Goal: Information Seeking & Learning: Find specific fact

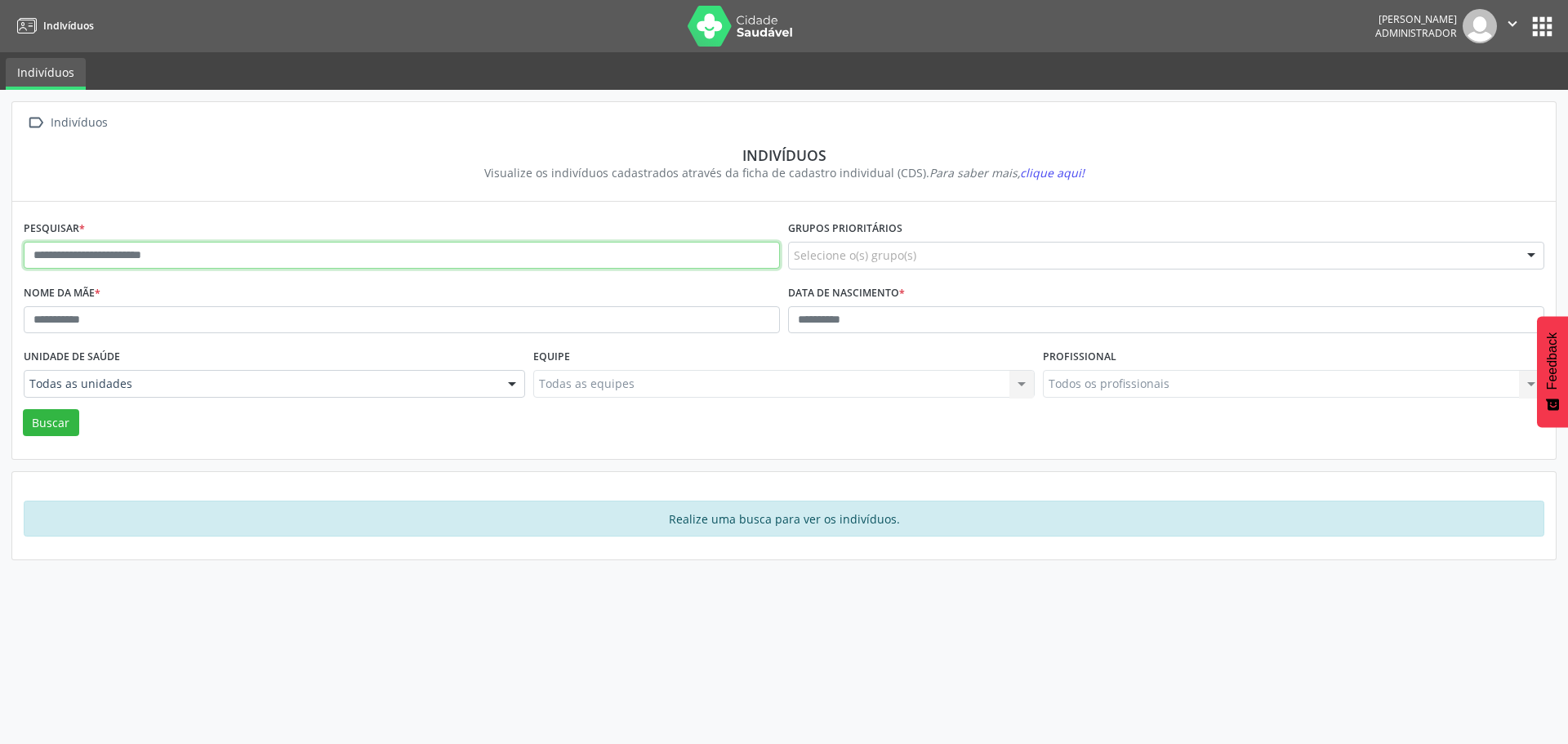
click at [176, 254] on input "text" at bounding box center [401, 256] width 756 height 28
type input "*"
type input "*******"
click at [58, 427] on button "Buscar" at bounding box center [51, 424] width 56 height 28
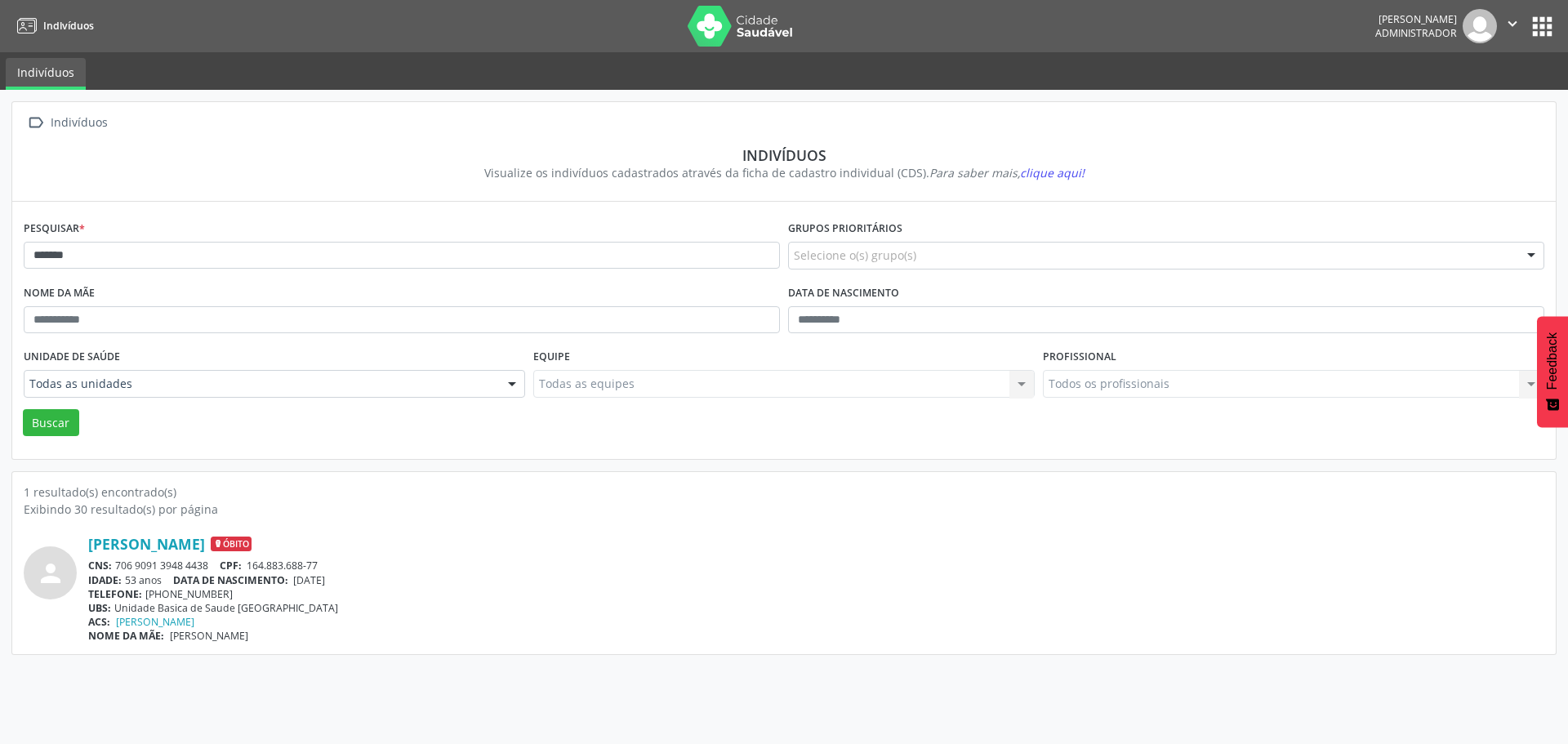
click at [1030, 174] on span "clique aqui!" at bounding box center [1052, 173] width 65 height 16
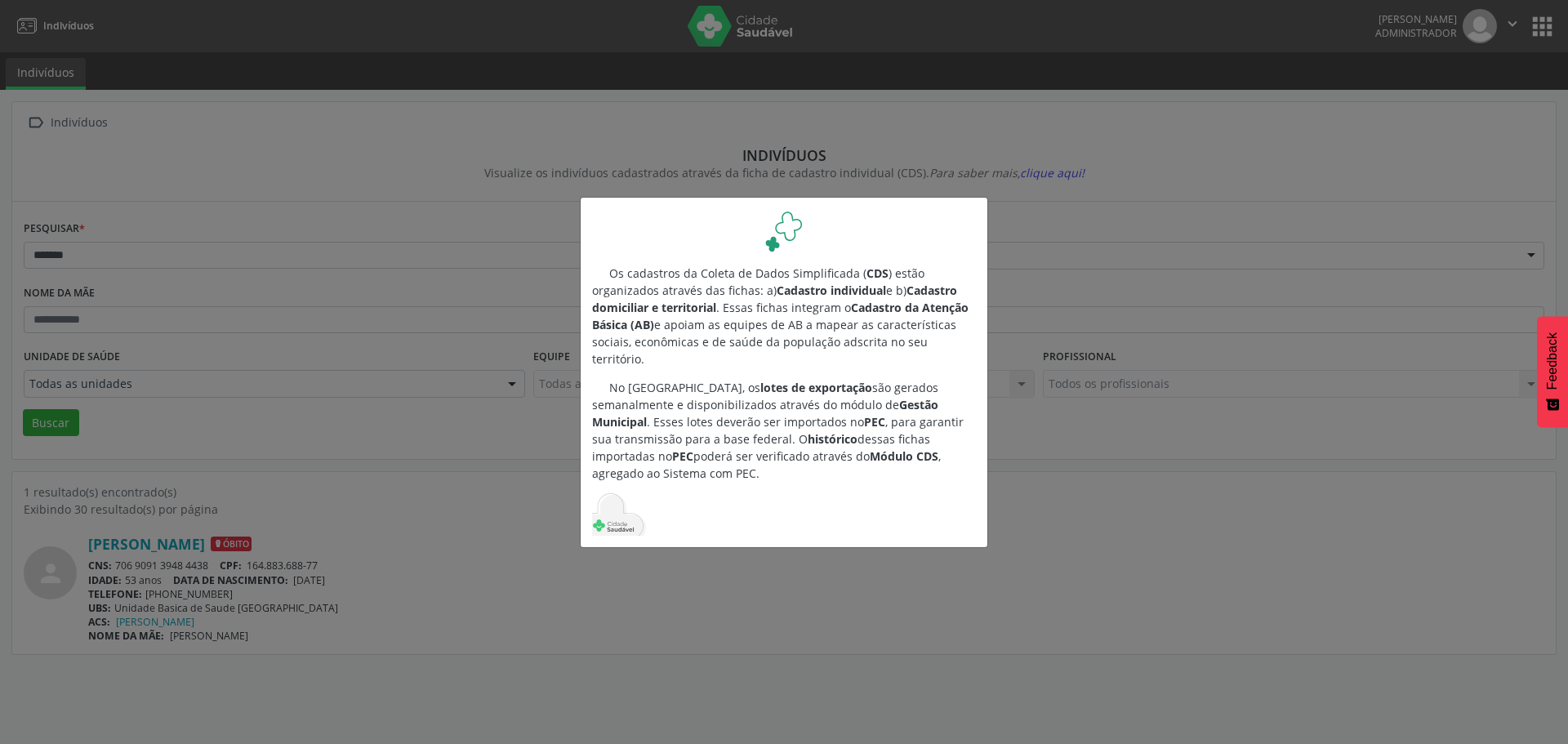
click at [1099, 278] on div "Os cadastros da Coleta de Dados Simplificada ( CDS ) estão organizados através …" at bounding box center [784, 372] width 1568 height 744
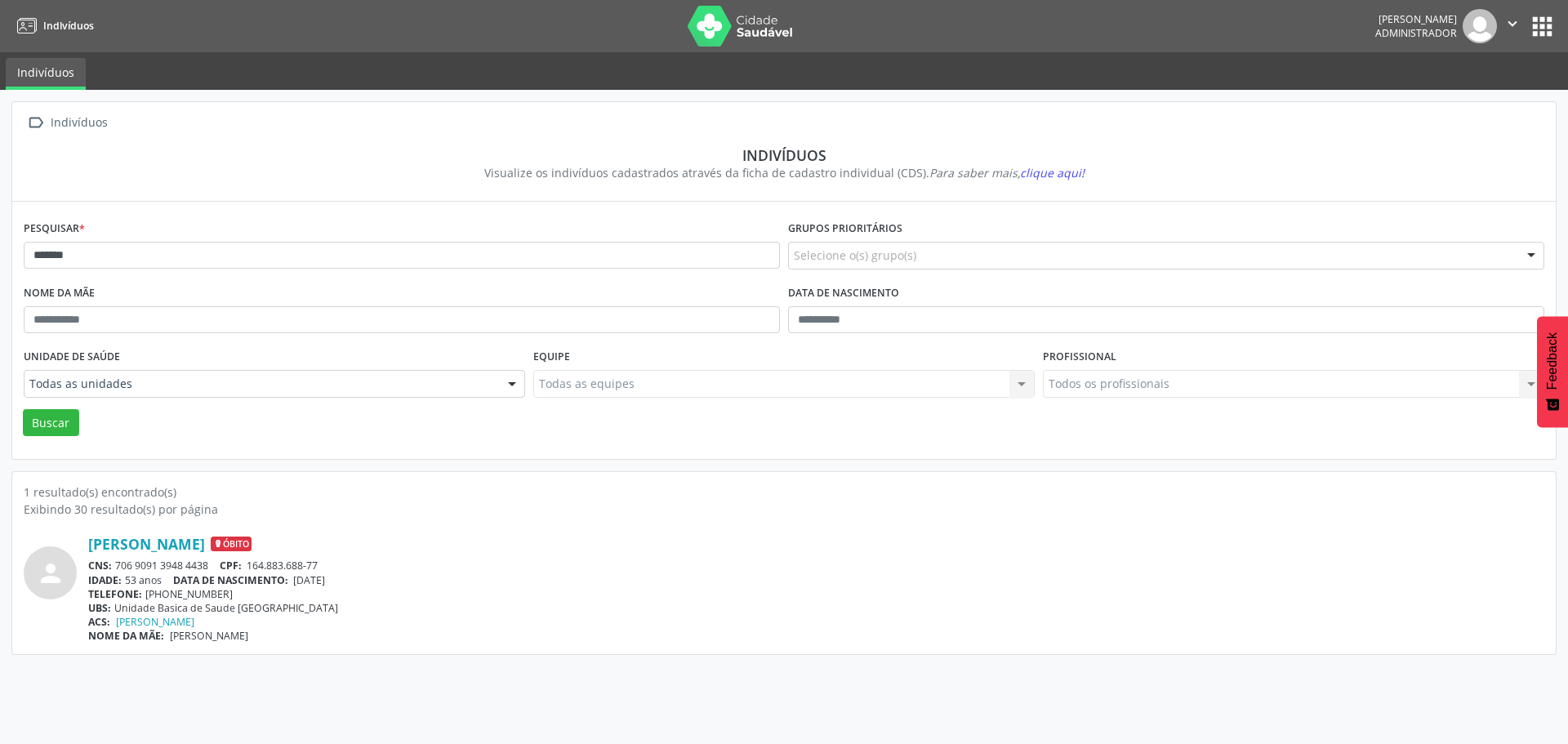
click at [67, 119] on div "Indivíduos" at bounding box center [78, 122] width 63 height 23
click at [1530, 24] on button "apps" at bounding box center [1542, 26] width 28 height 28
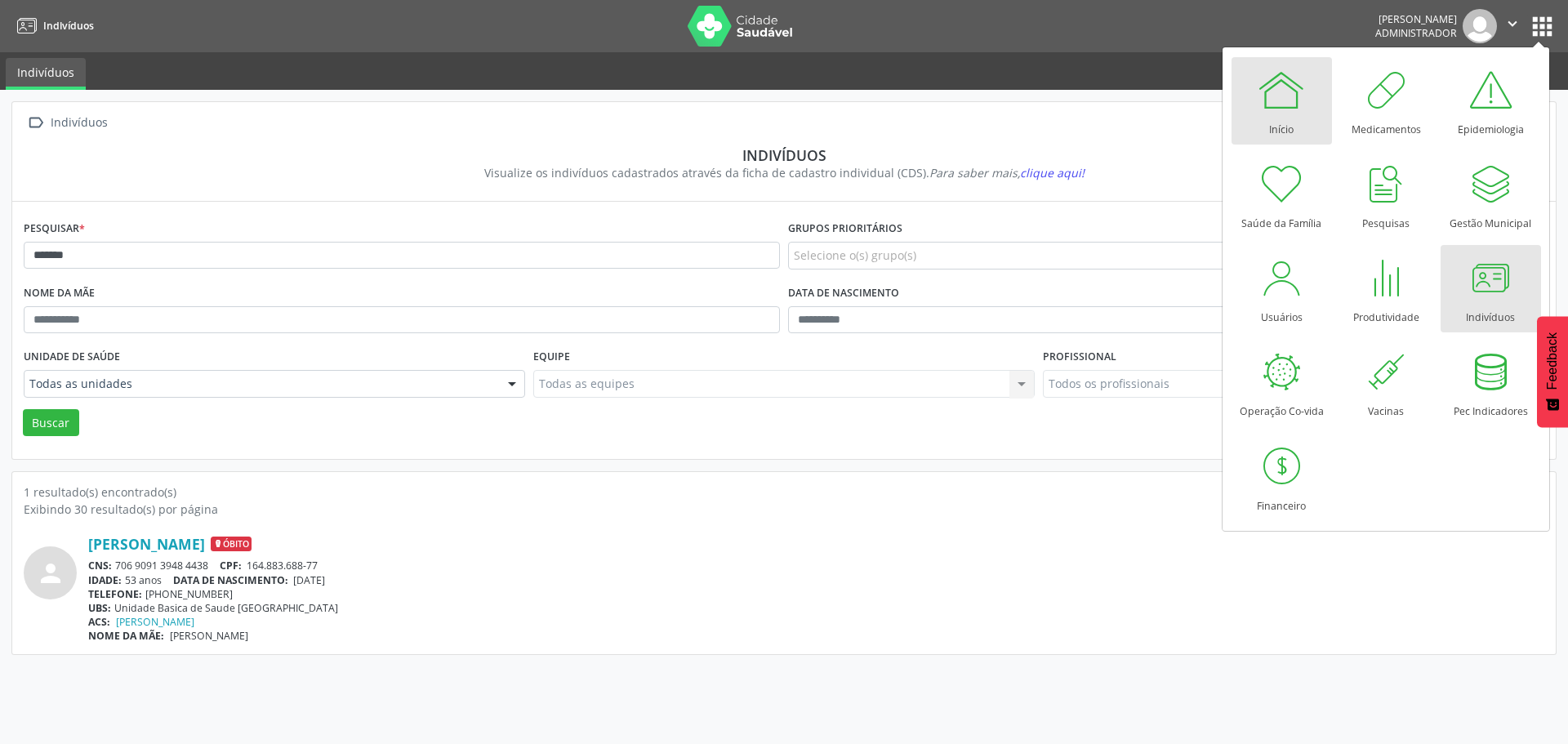
click at [1268, 115] on link "Início" at bounding box center [1281, 101] width 100 height 87
